Goal: Find specific page/section: Find specific page/section

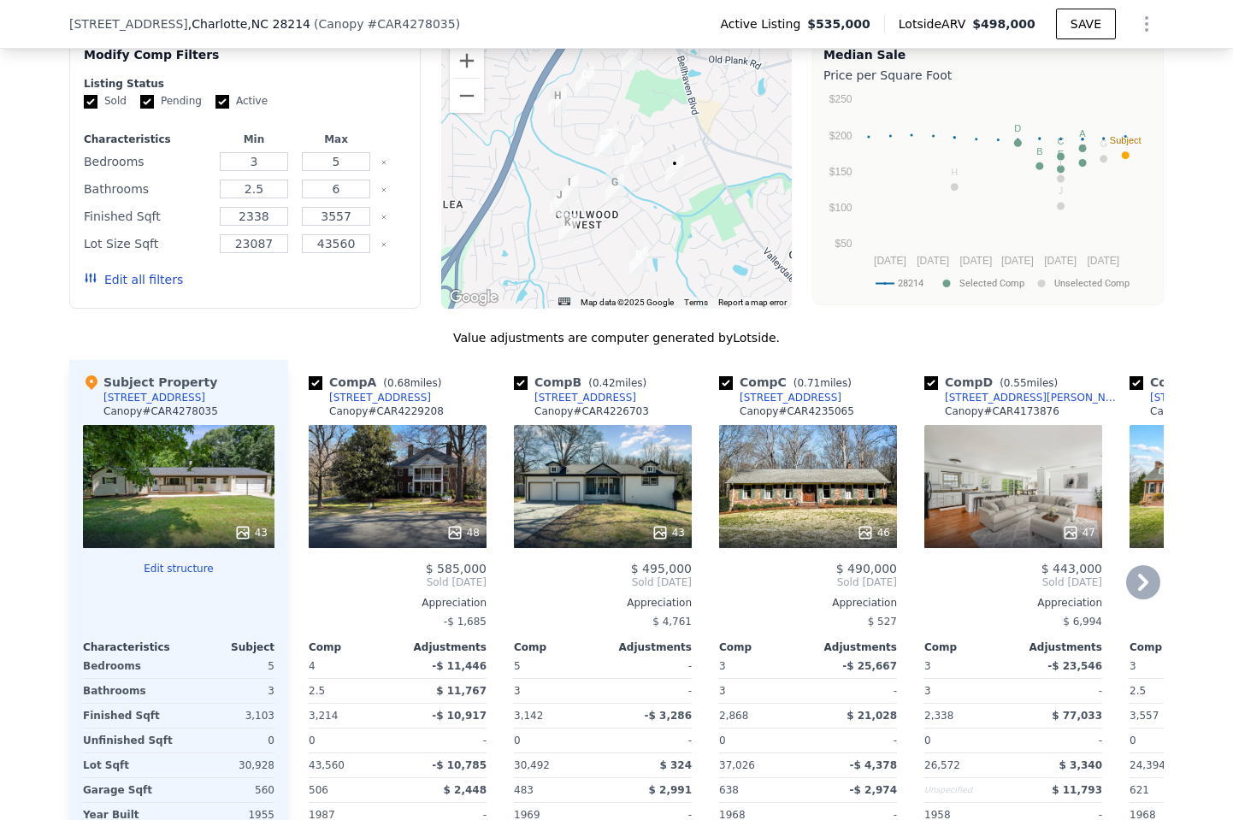
click at [569, 486] on div "43" at bounding box center [603, 486] width 178 height 123
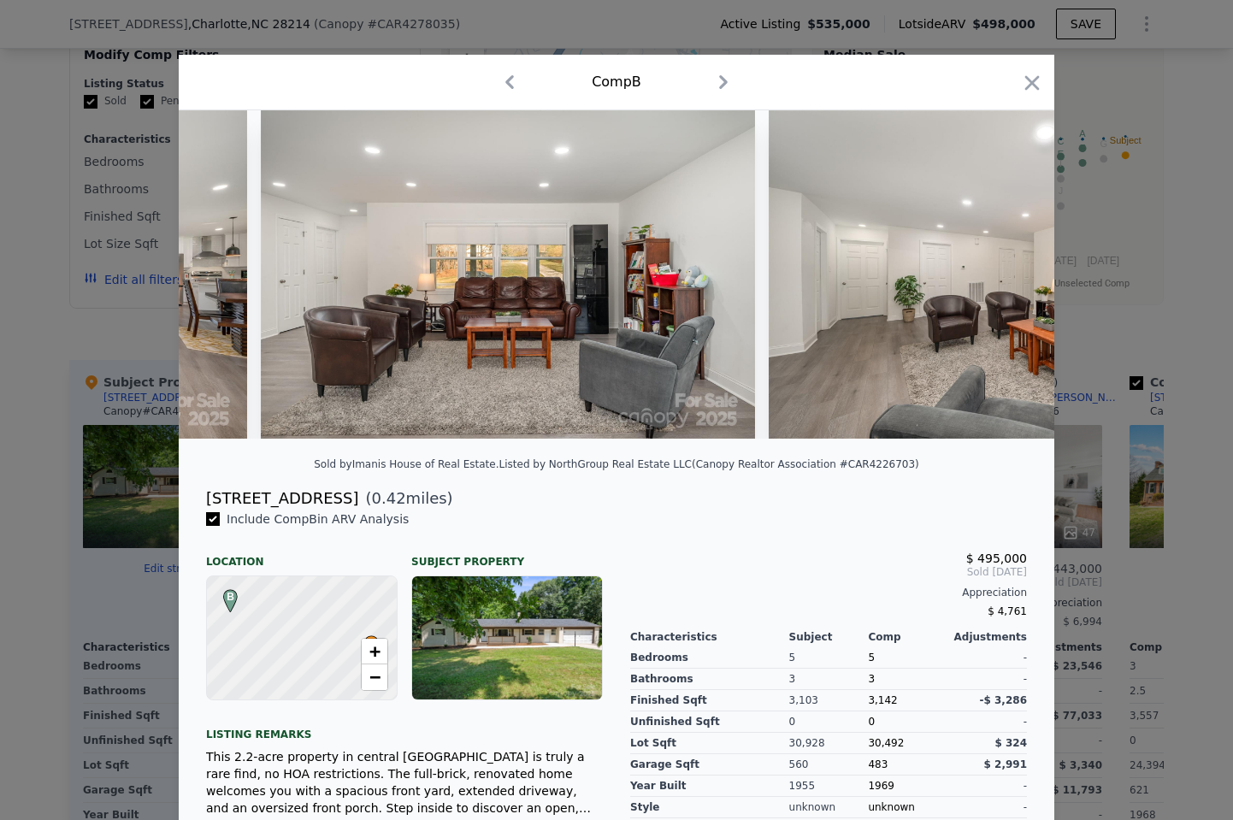
scroll to position [0, 3522]
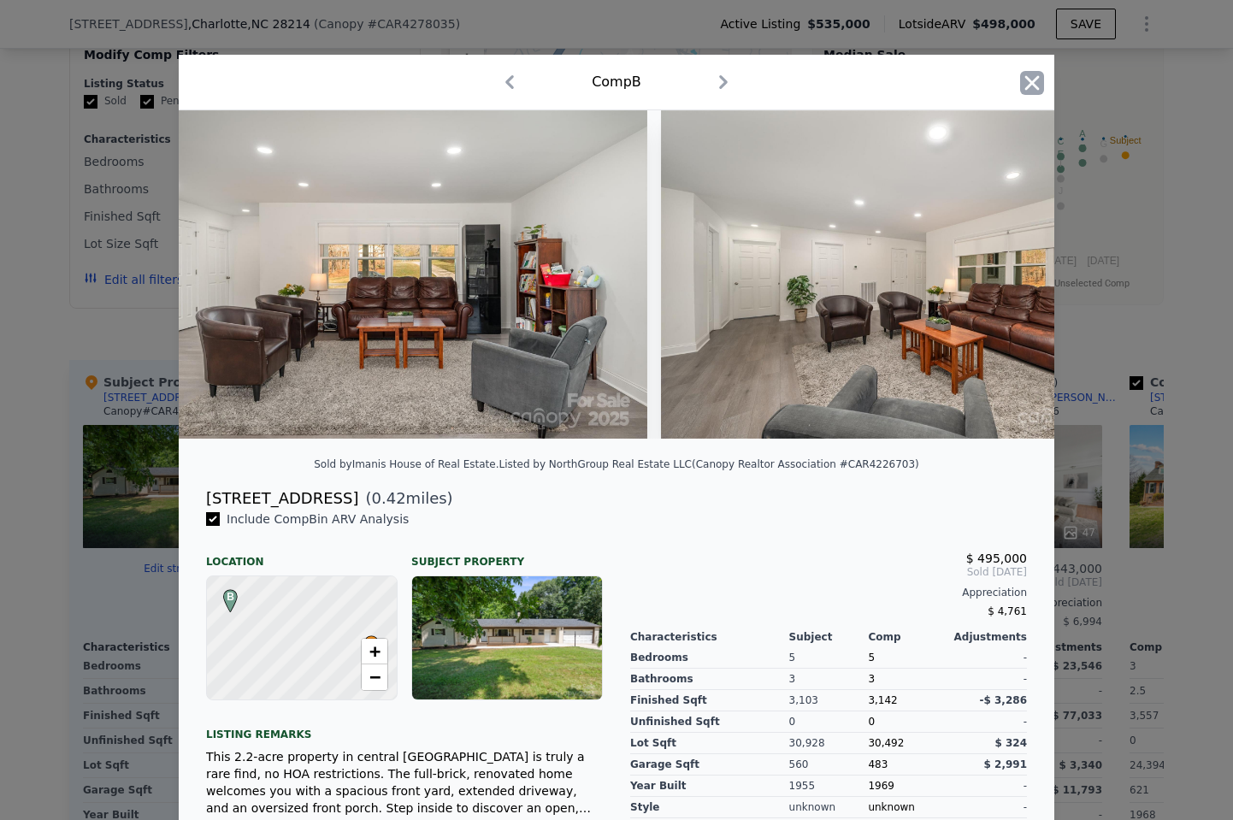
click at [1034, 86] on icon "button" at bounding box center [1032, 83] width 24 height 24
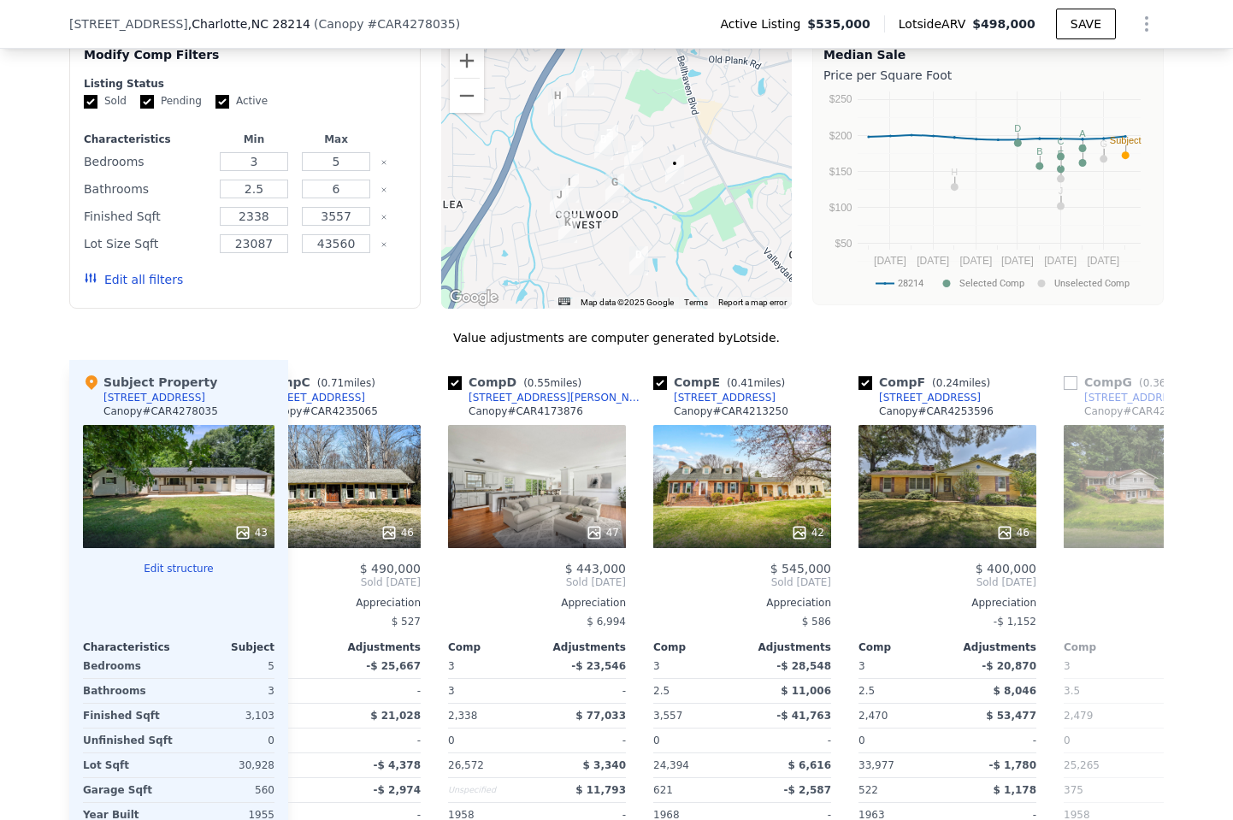
scroll to position [0, 499]
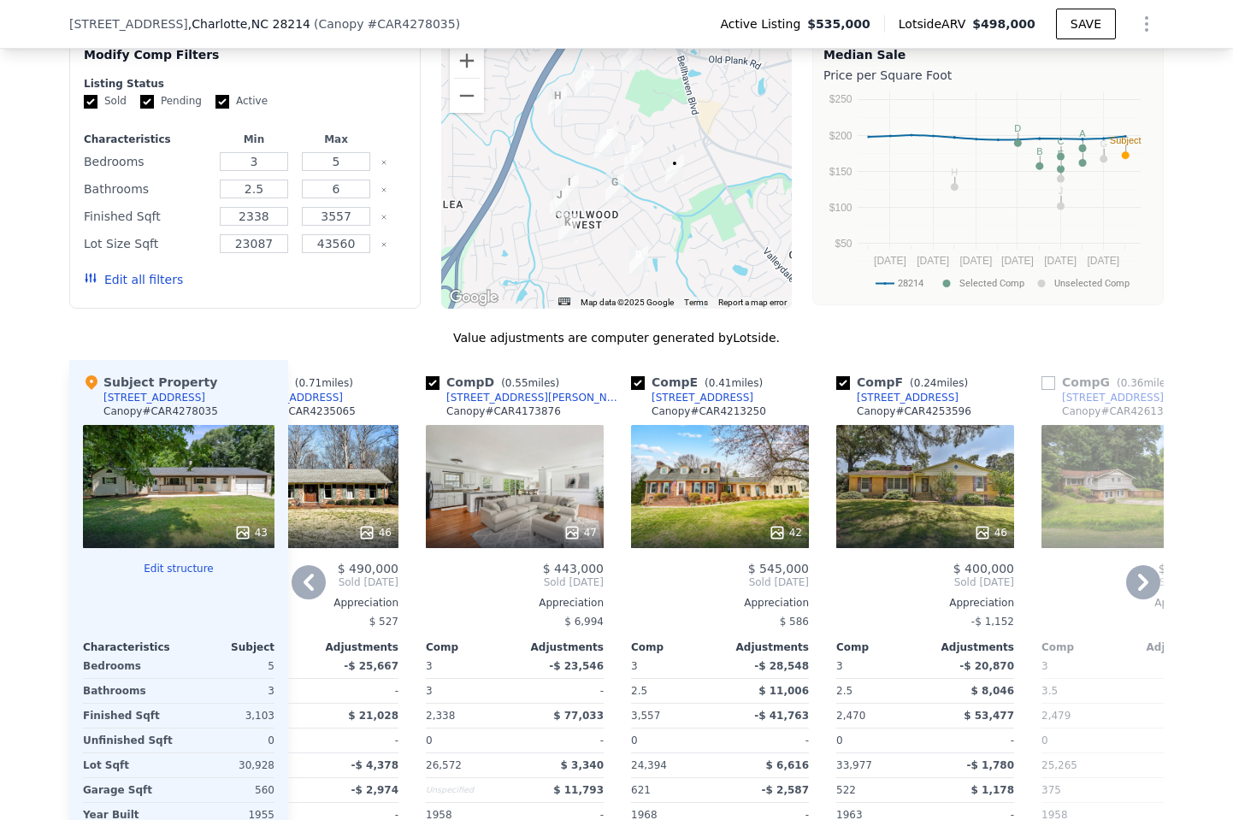
click at [683, 494] on div "42" at bounding box center [720, 486] width 178 height 123
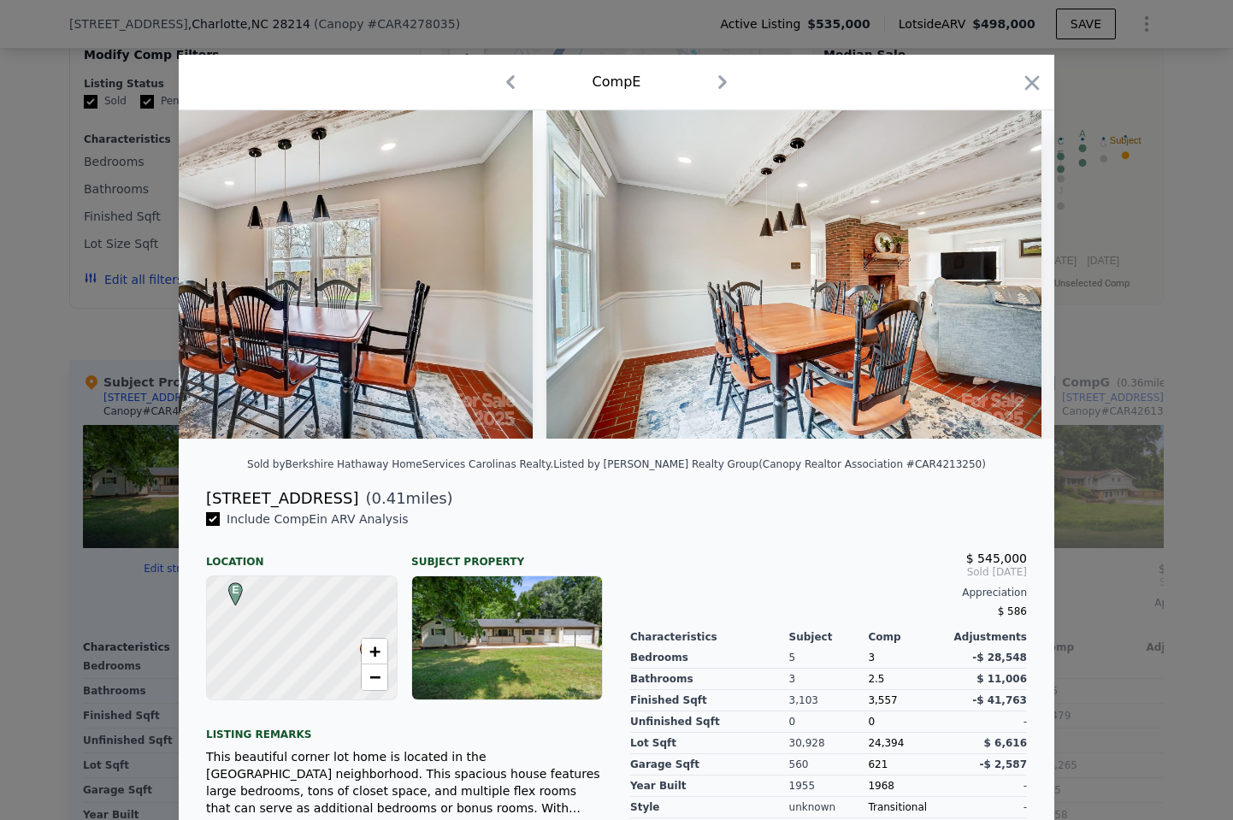
scroll to position [0, 4226]
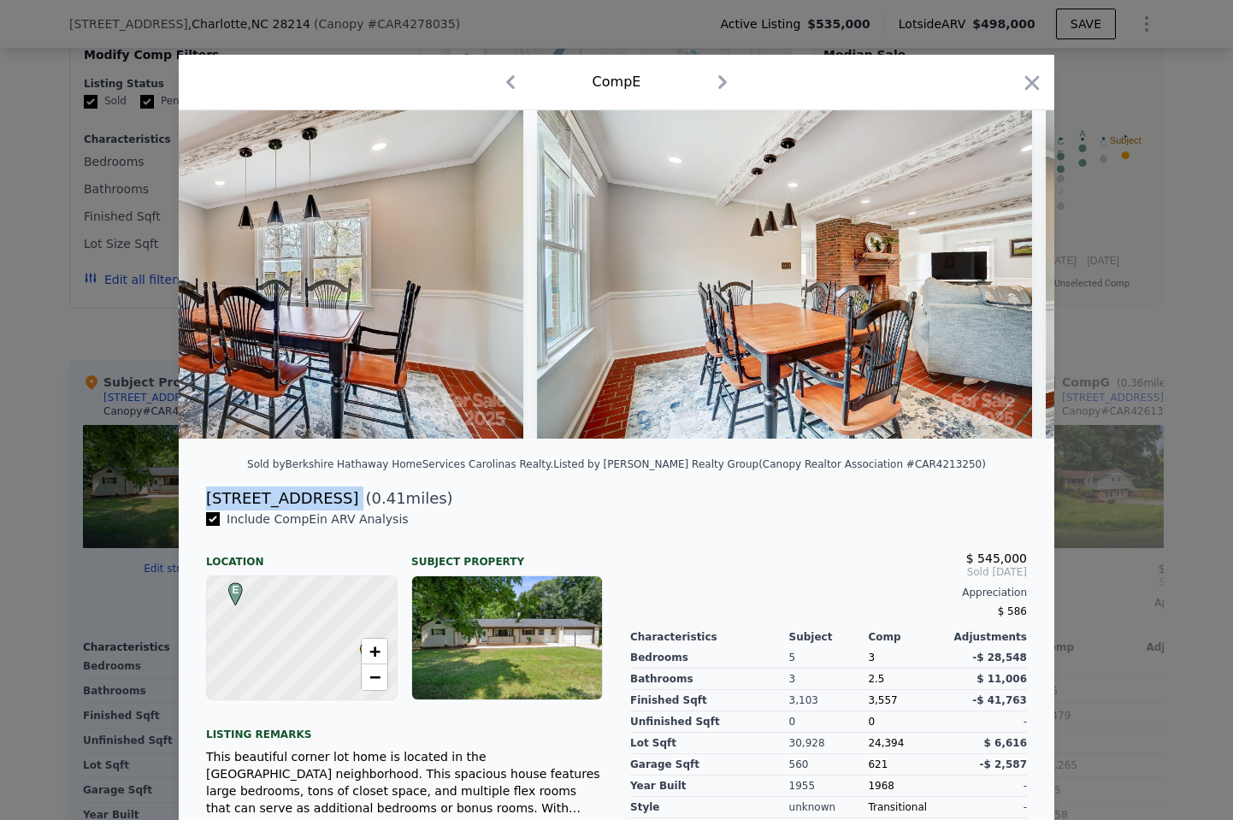
drag, startPoint x: 204, startPoint y: 495, endPoint x: 336, endPoint y: 500, distance: 131.8
click at [336, 500] on div "[STREET_ADDRESS] ( 0.41 miles)" at bounding box center [616, 499] width 849 height 24
click at [1036, 84] on icon "button" at bounding box center [1032, 83] width 24 height 24
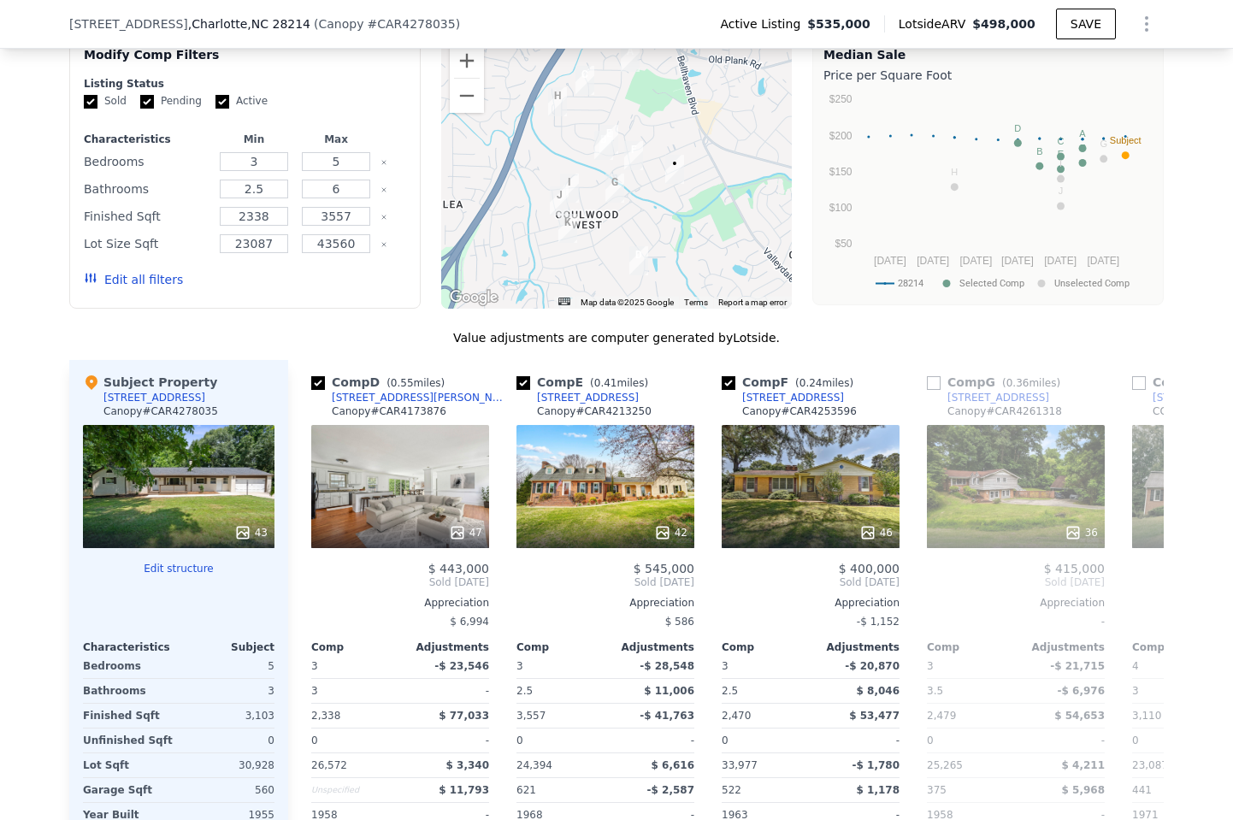
scroll to position [0, 648]
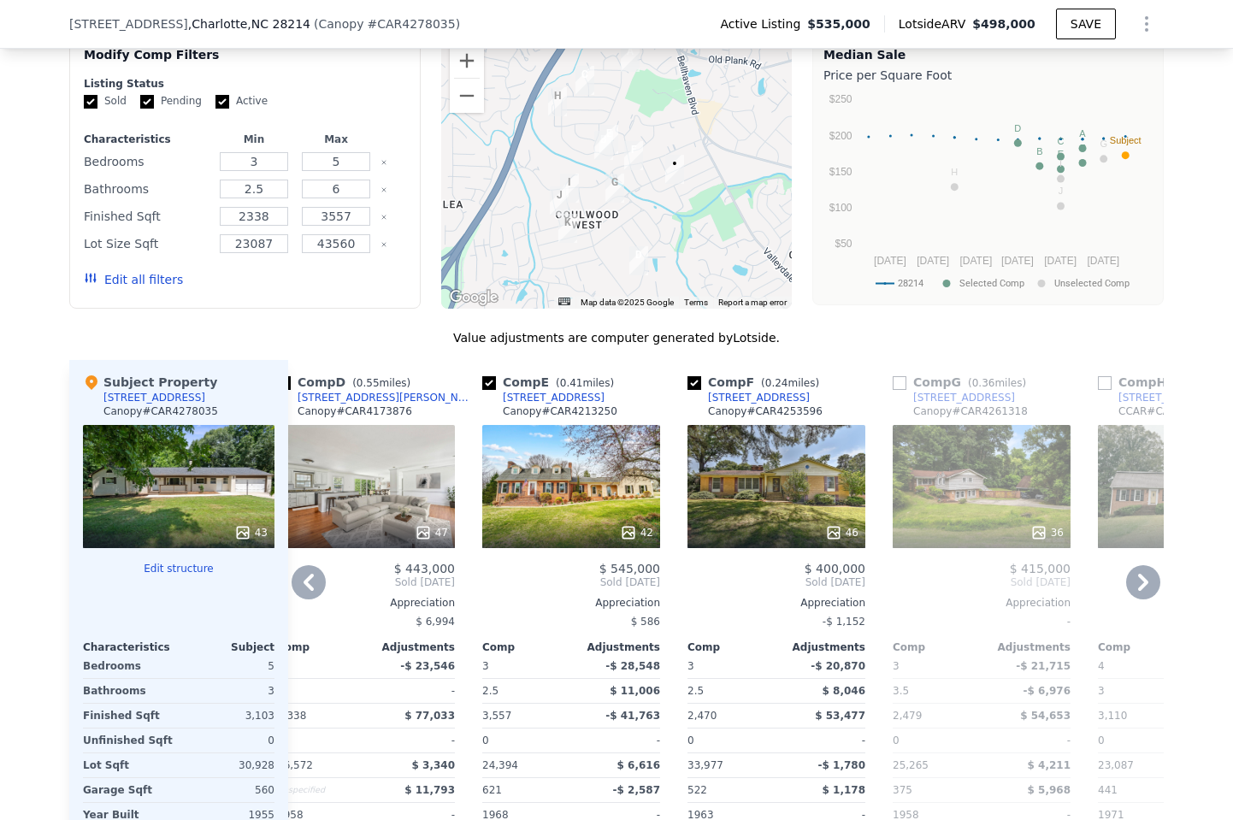
click at [807, 475] on div "46" at bounding box center [777, 486] width 178 height 123
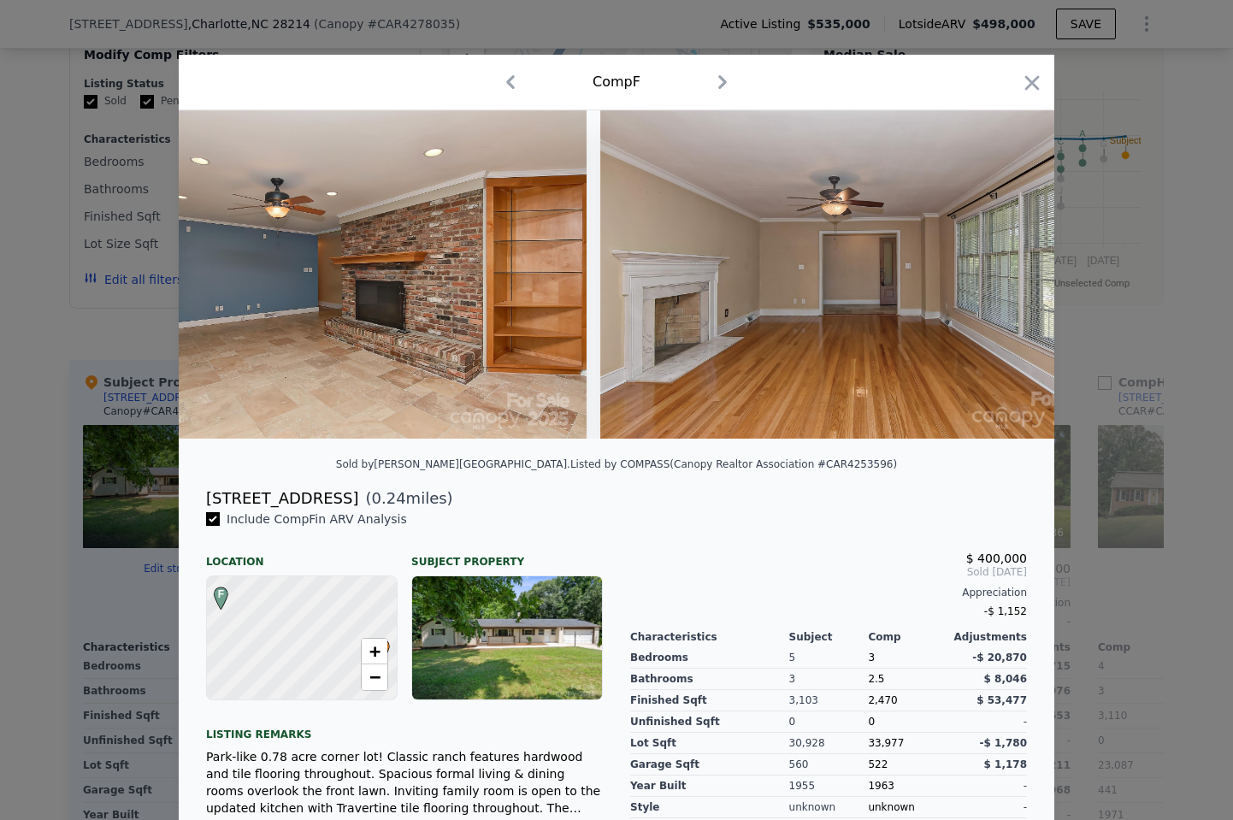
scroll to position [0, 4235]
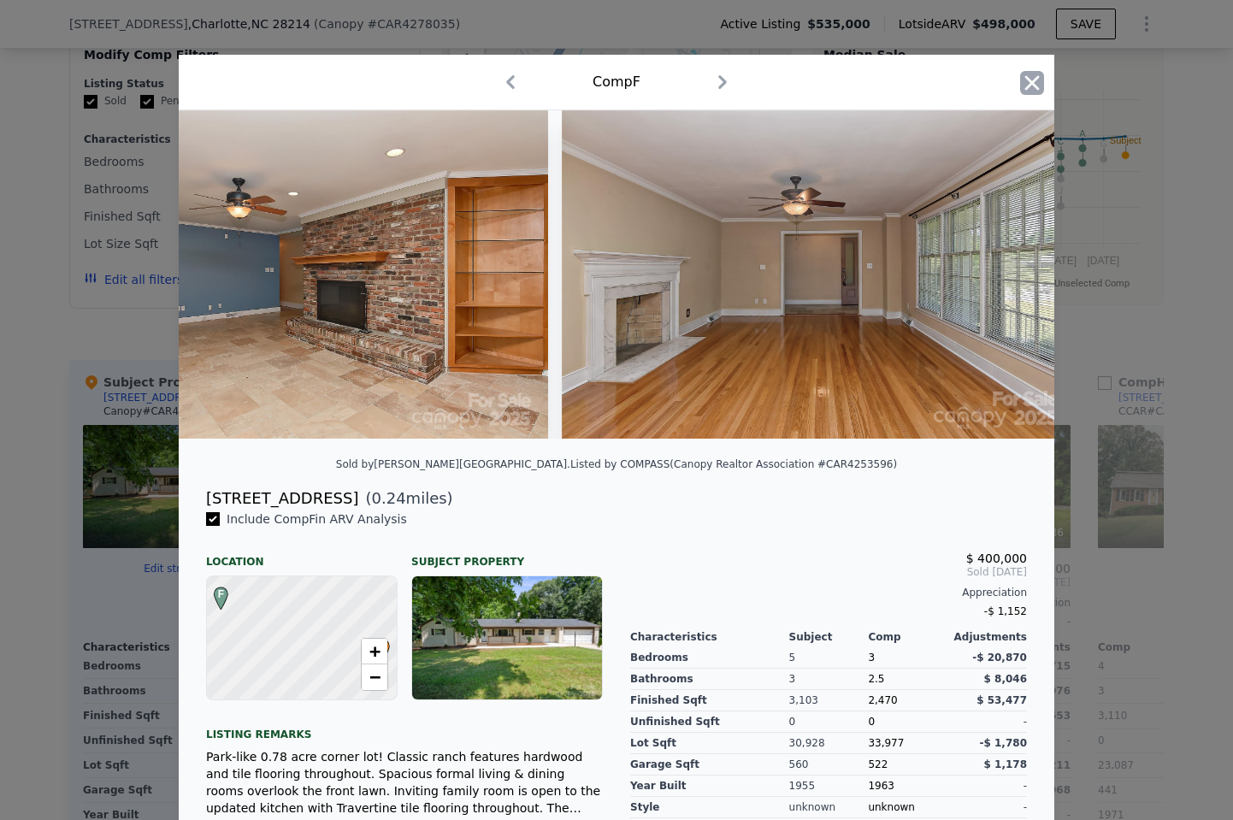
click at [1037, 78] on icon "button" at bounding box center [1033, 82] width 15 height 15
